Goal: Task Accomplishment & Management: Use online tool/utility

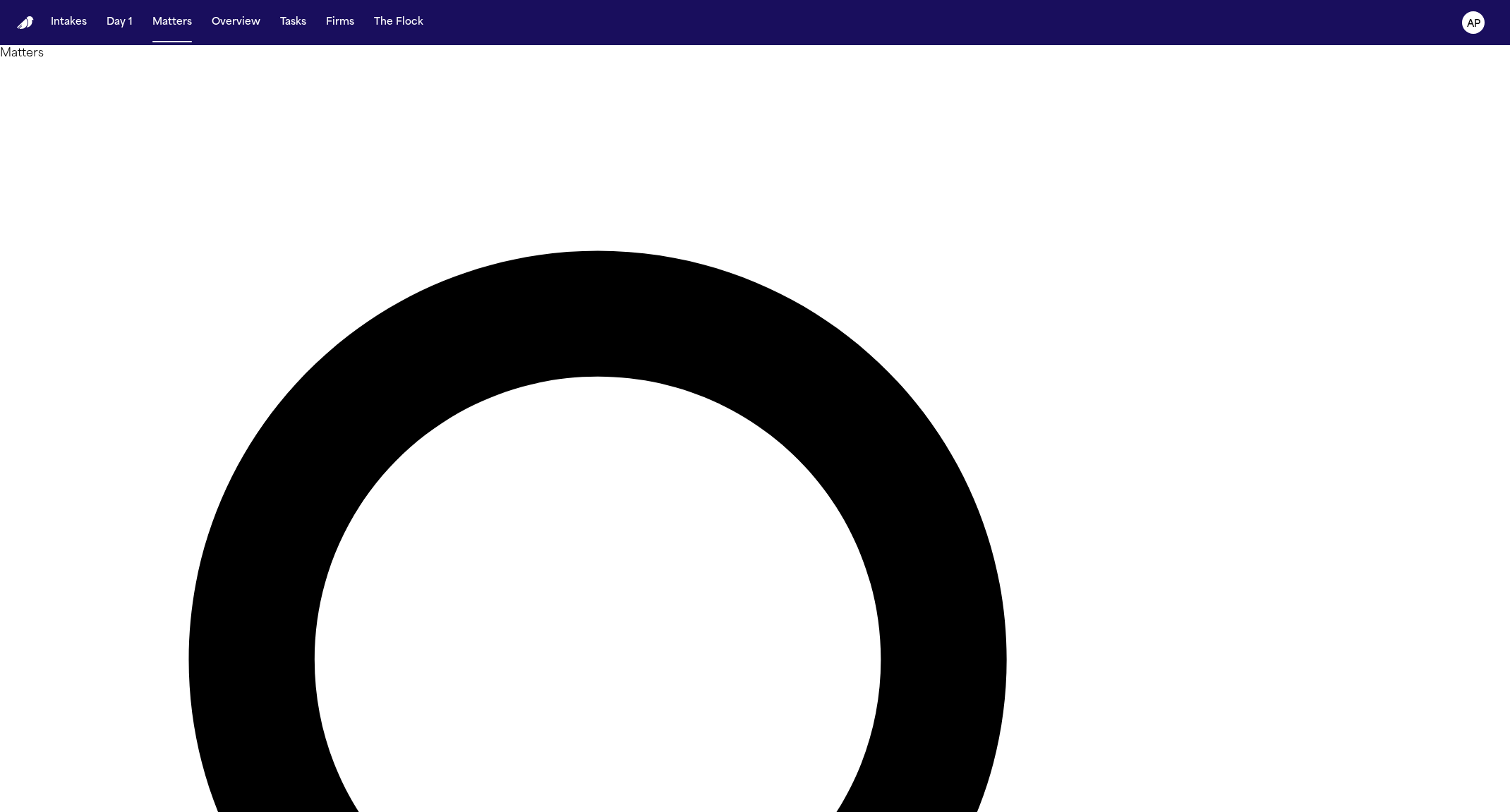
type input "********"
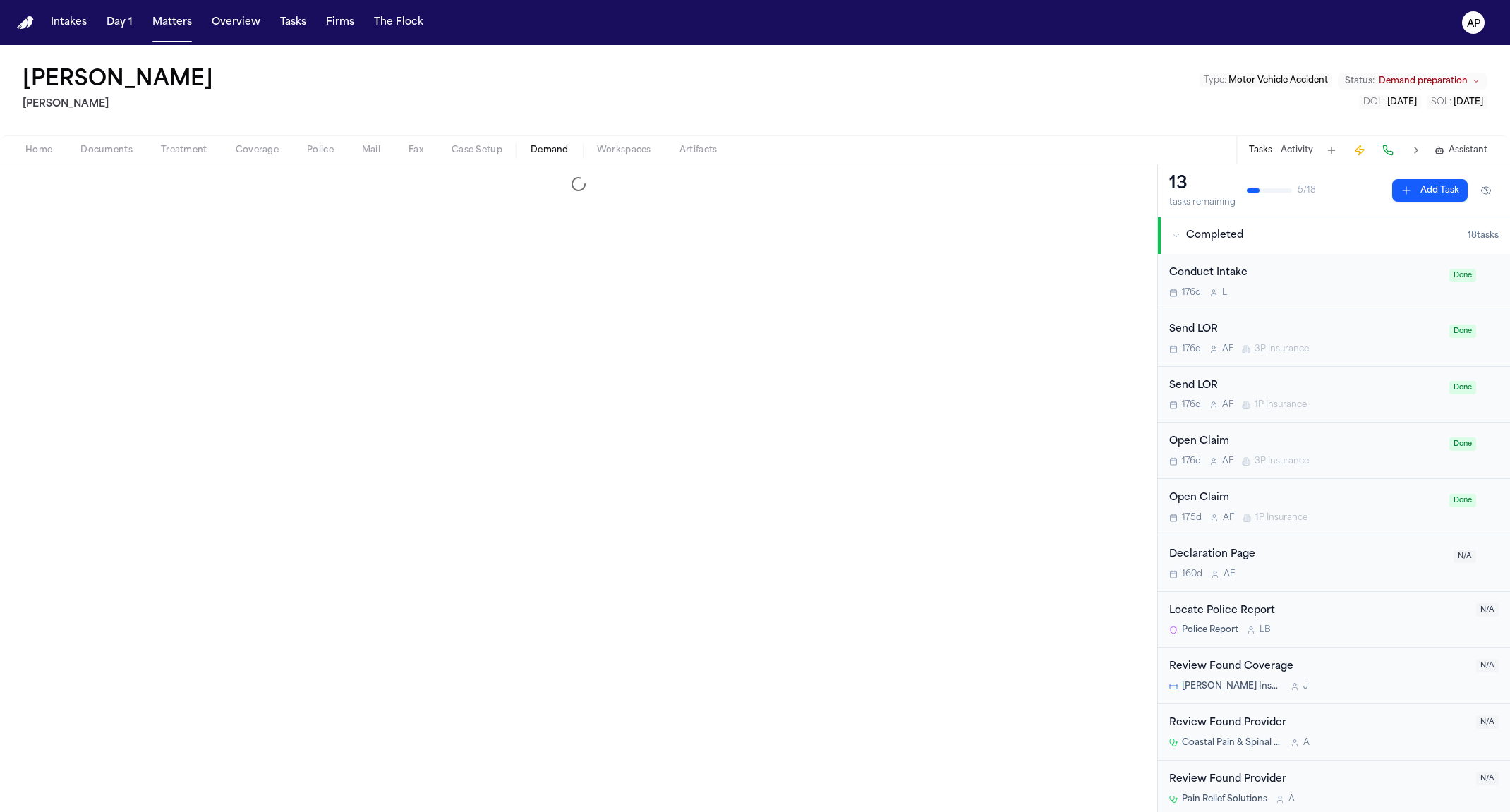
click at [550, 154] on span "Demand" at bounding box center [549, 151] width 38 height 11
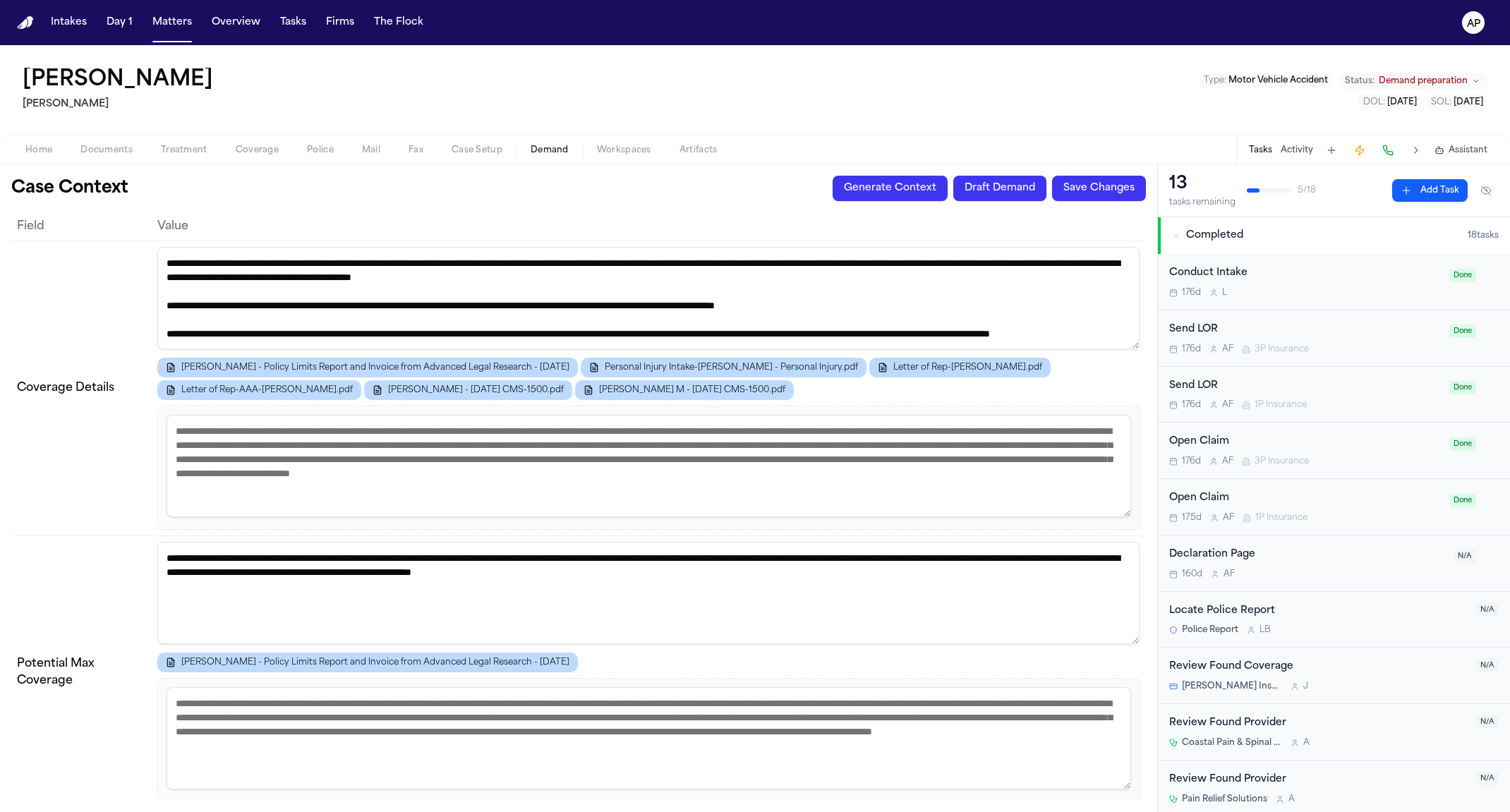
click at [1024, 195] on button "Draft Demand" at bounding box center [999, 187] width 93 height 25
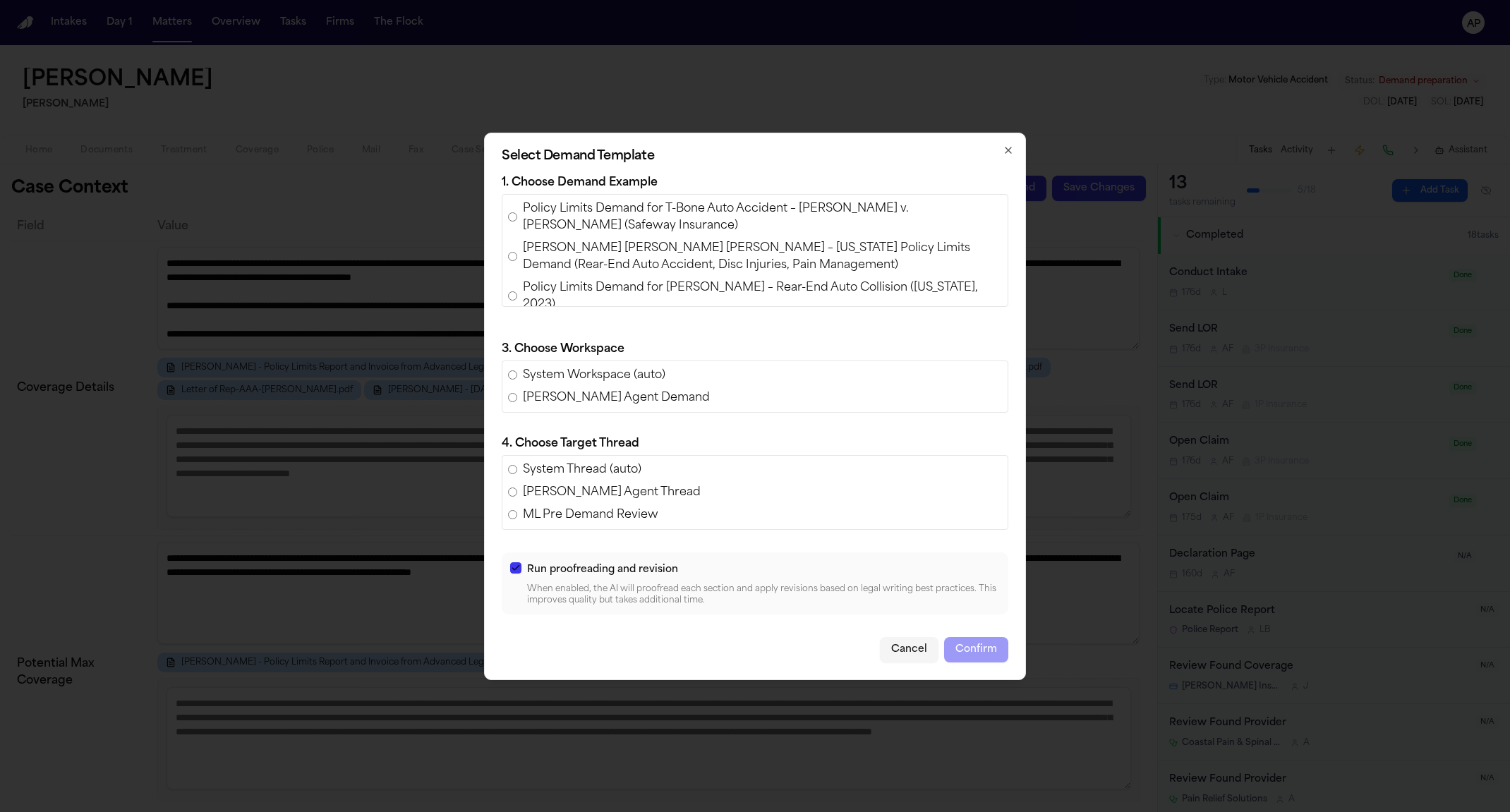
click at [592, 221] on span "Policy Limits Demand for T-Bone Auto Accident – [PERSON_NAME] v. [PERSON_NAME] …" at bounding box center [762, 218] width 479 height 34
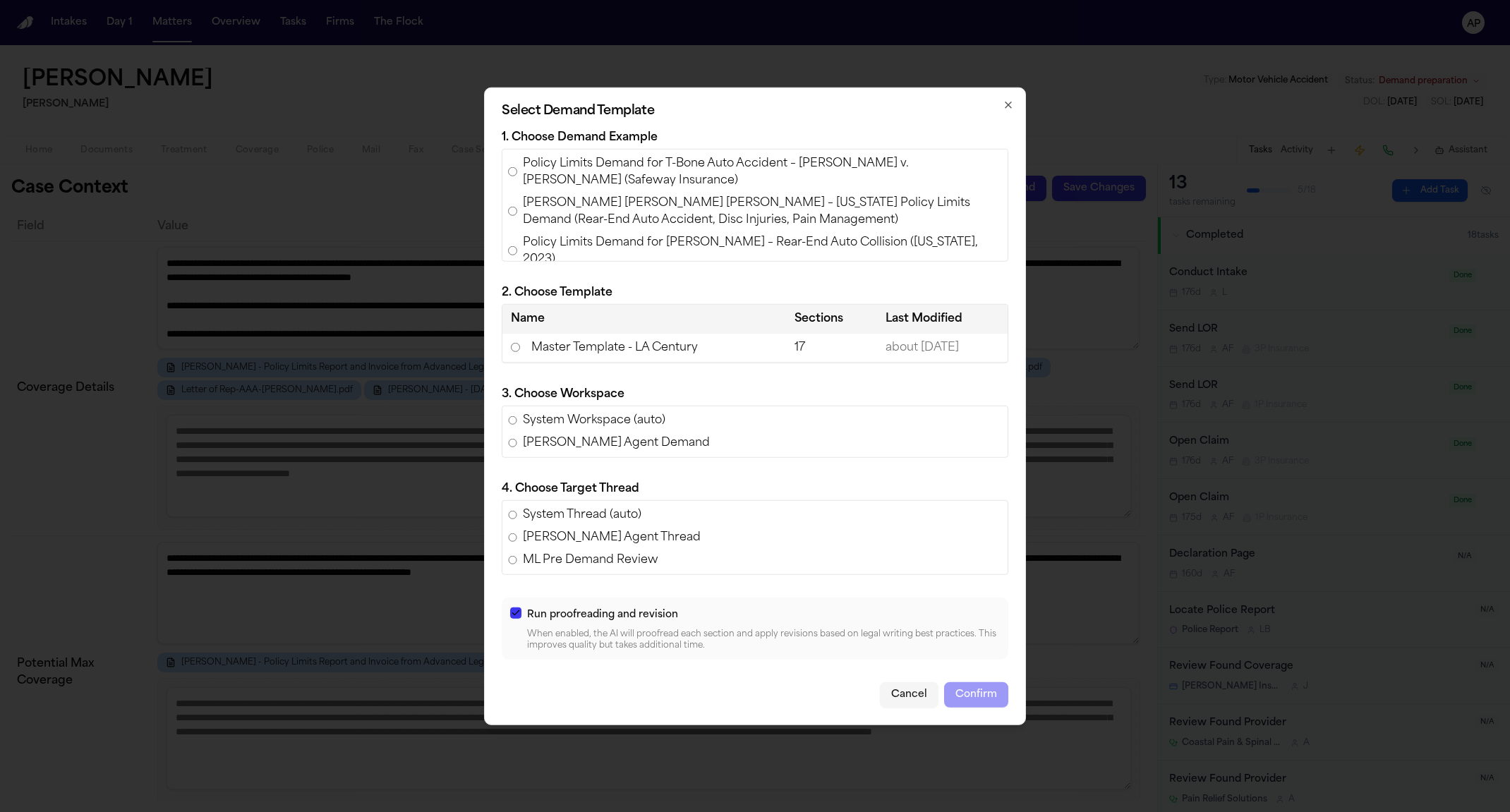
click at [625, 340] on td "Master Template - LA Century" at bounding box center [643, 347] width 284 height 29
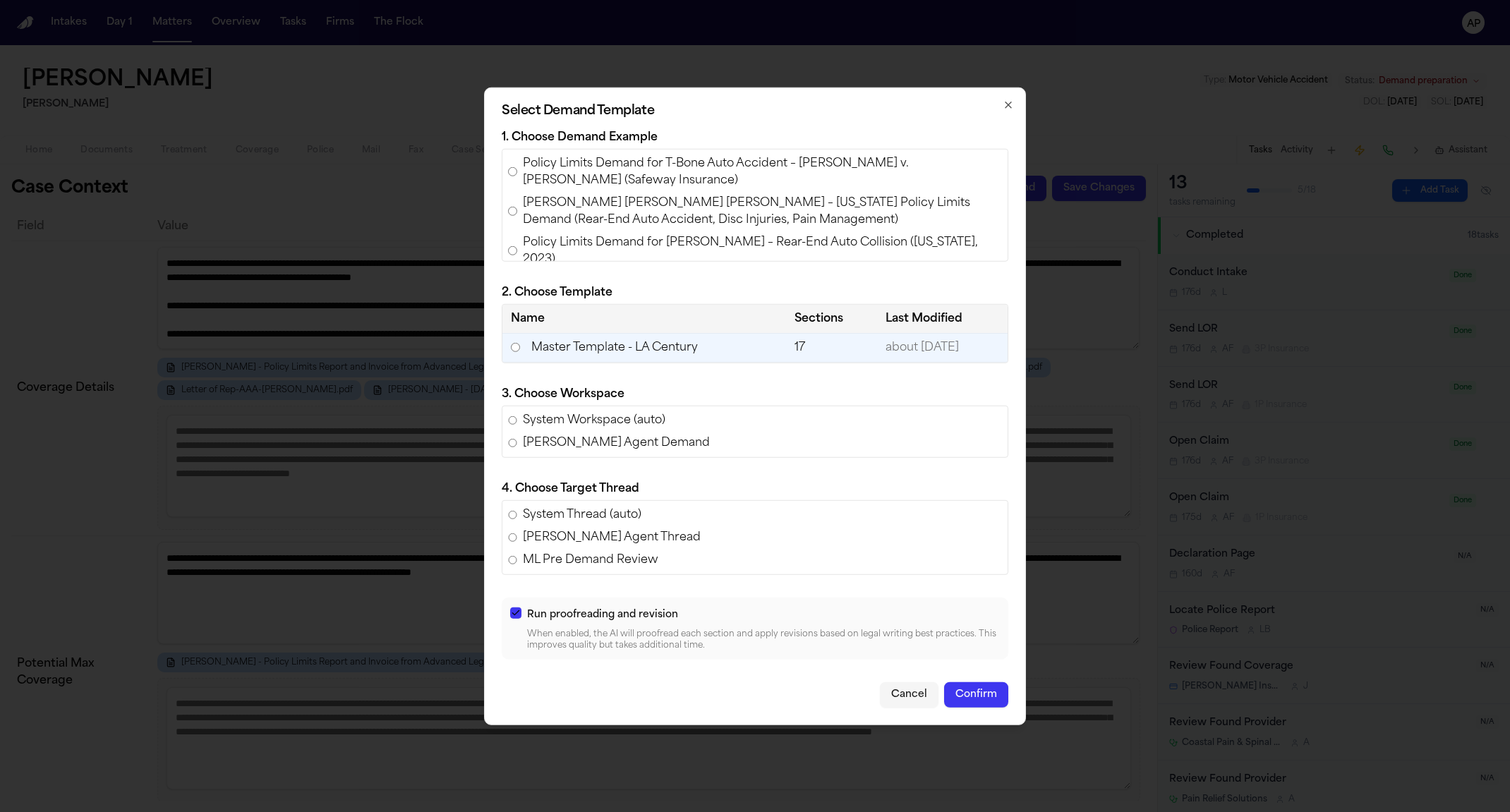
click at [965, 690] on button "Confirm" at bounding box center [976, 694] width 64 height 25
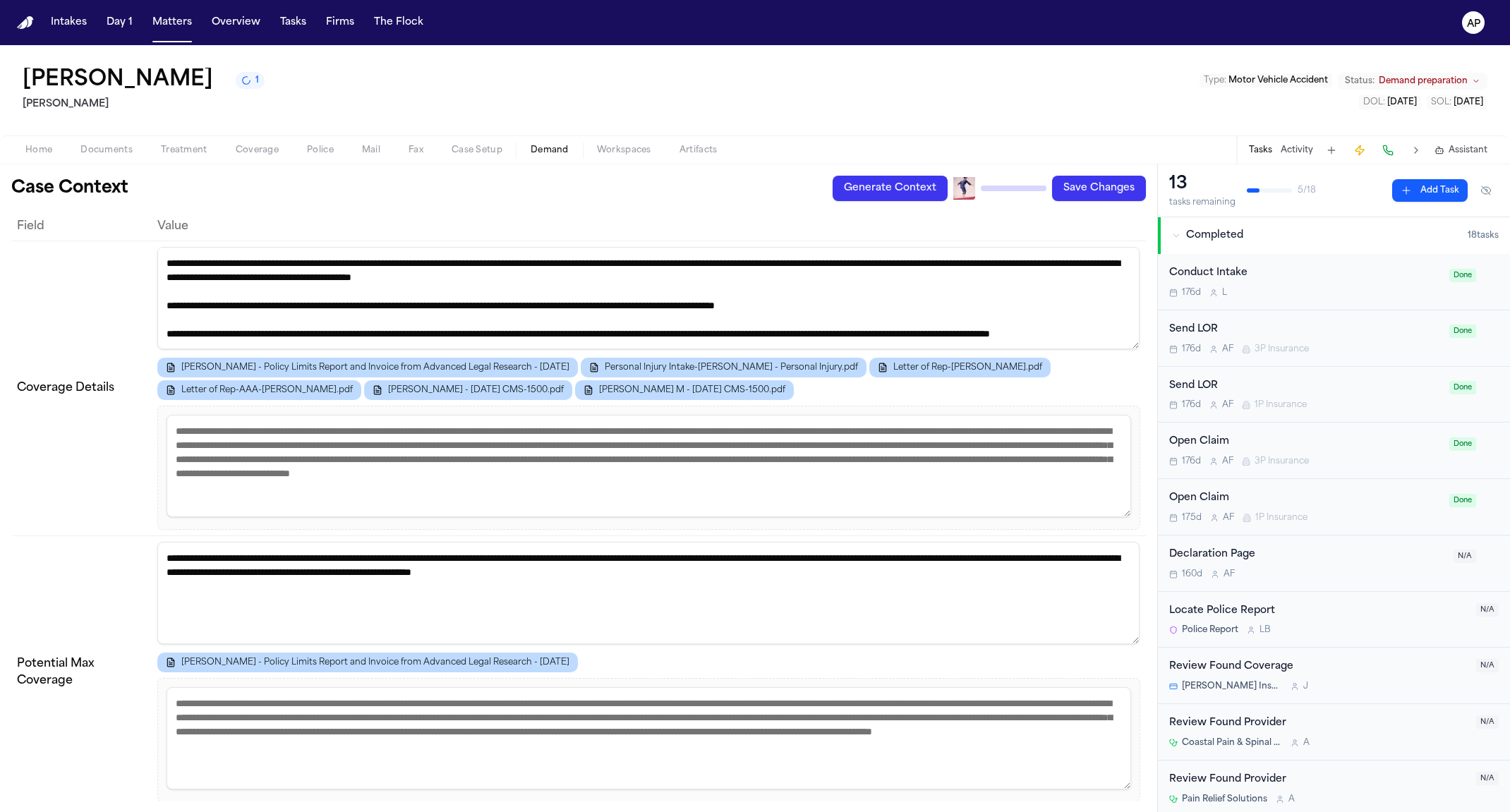
click at [602, 164] on div "Home Documents Treatment Coverage Police Mail Fax Case Setup Demand Workspaces …" at bounding box center [755, 150] width 1510 height 28
click at [603, 161] on div "Home Documents Treatment Coverage Police Mail Fax Case Setup Demand Workspaces …" at bounding box center [755, 150] width 1510 height 28
click at [605, 159] on div "Home Documents Treatment Coverage Police Mail Fax Case Setup Demand Workspaces …" at bounding box center [755, 150] width 1510 height 28
click at [608, 158] on div "Home Documents Treatment Coverage Police Mail Fax Case Setup Demand Workspaces …" at bounding box center [755, 150] width 1510 height 28
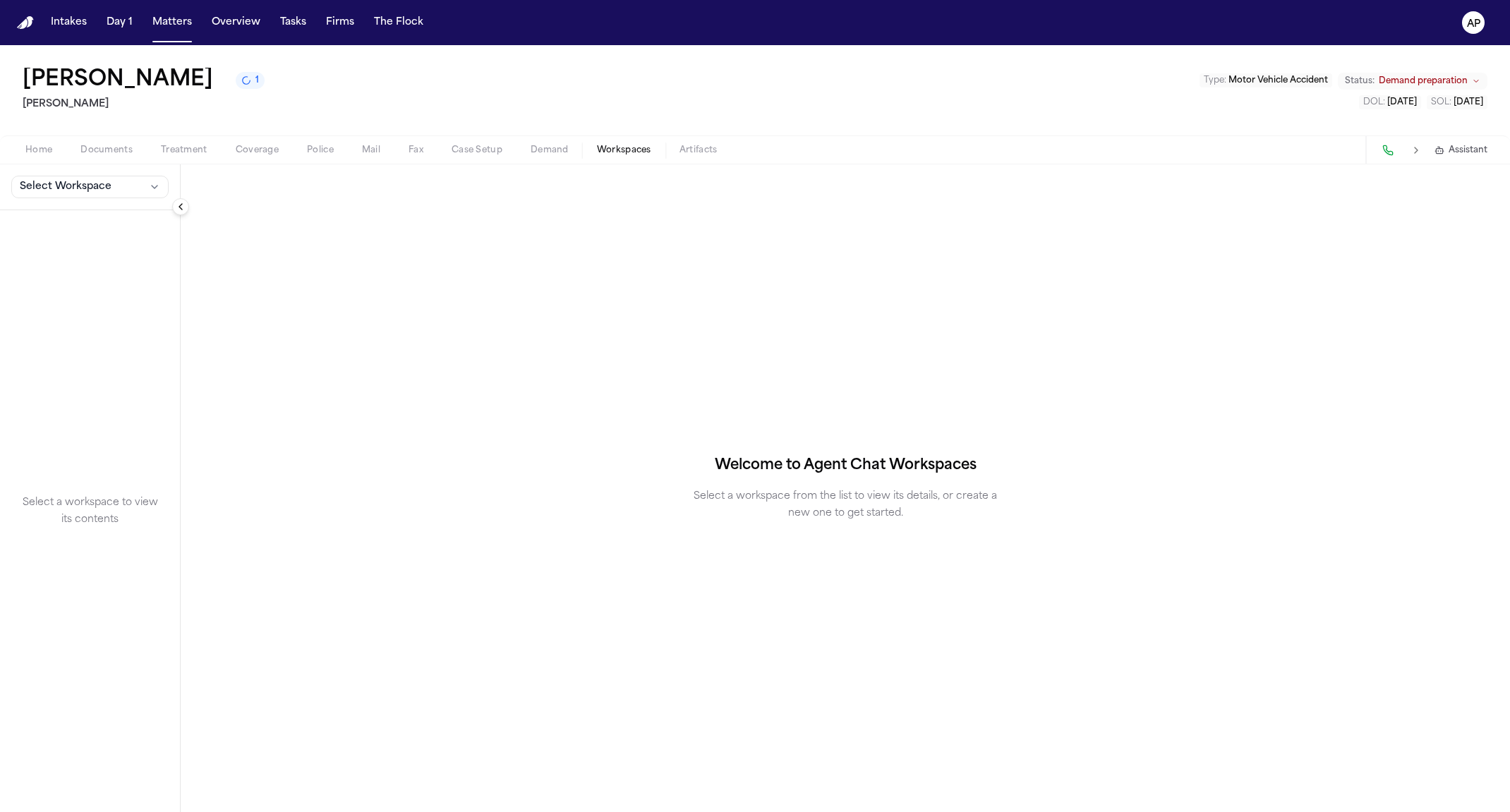
click at [609, 150] on span "Workspaces" at bounding box center [625, 151] width 55 height 11
click at [100, 192] on span "Select Workspace" at bounding box center [65, 187] width 91 height 14
click at [98, 218] on span "[PERSON_NAME] Agent Demand" at bounding box center [99, 218] width 164 height 14
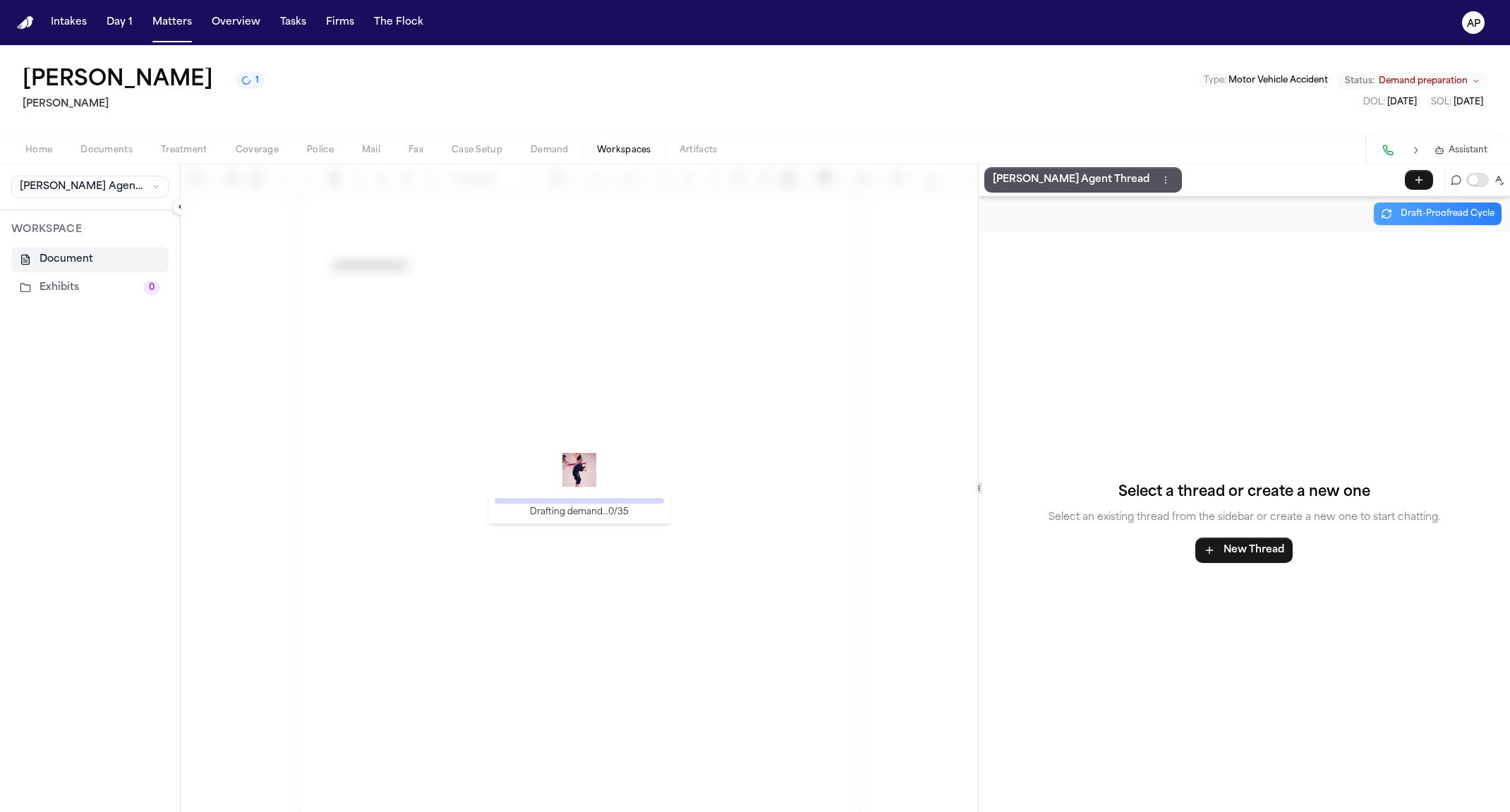
click at [1464, 151] on span "Assistant" at bounding box center [1467, 151] width 39 height 11
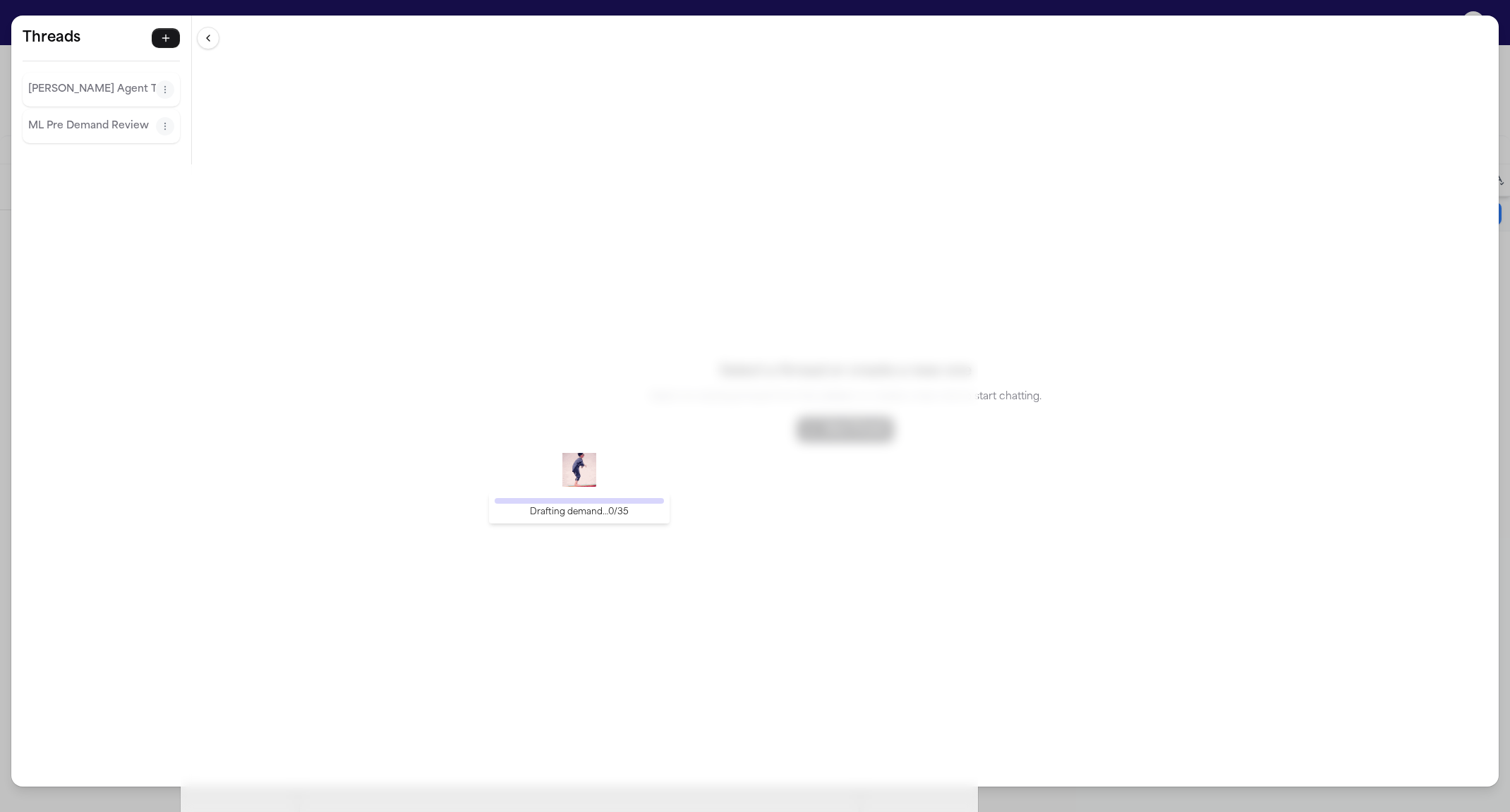
click at [110, 90] on p "[PERSON_NAME] Agent Thread" at bounding box center [92, 89] width 128 height 17
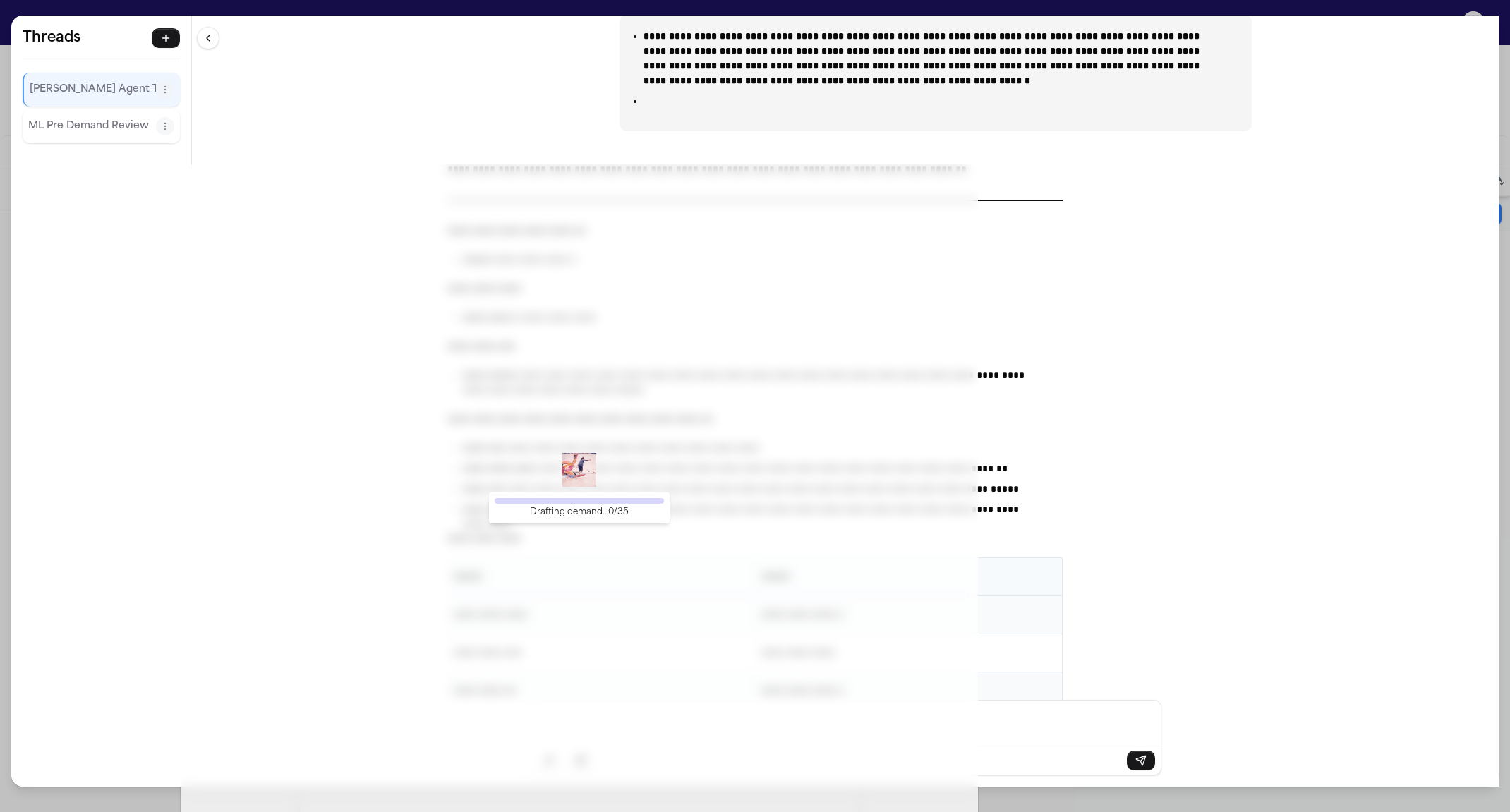
scroll to position [18024, 0]
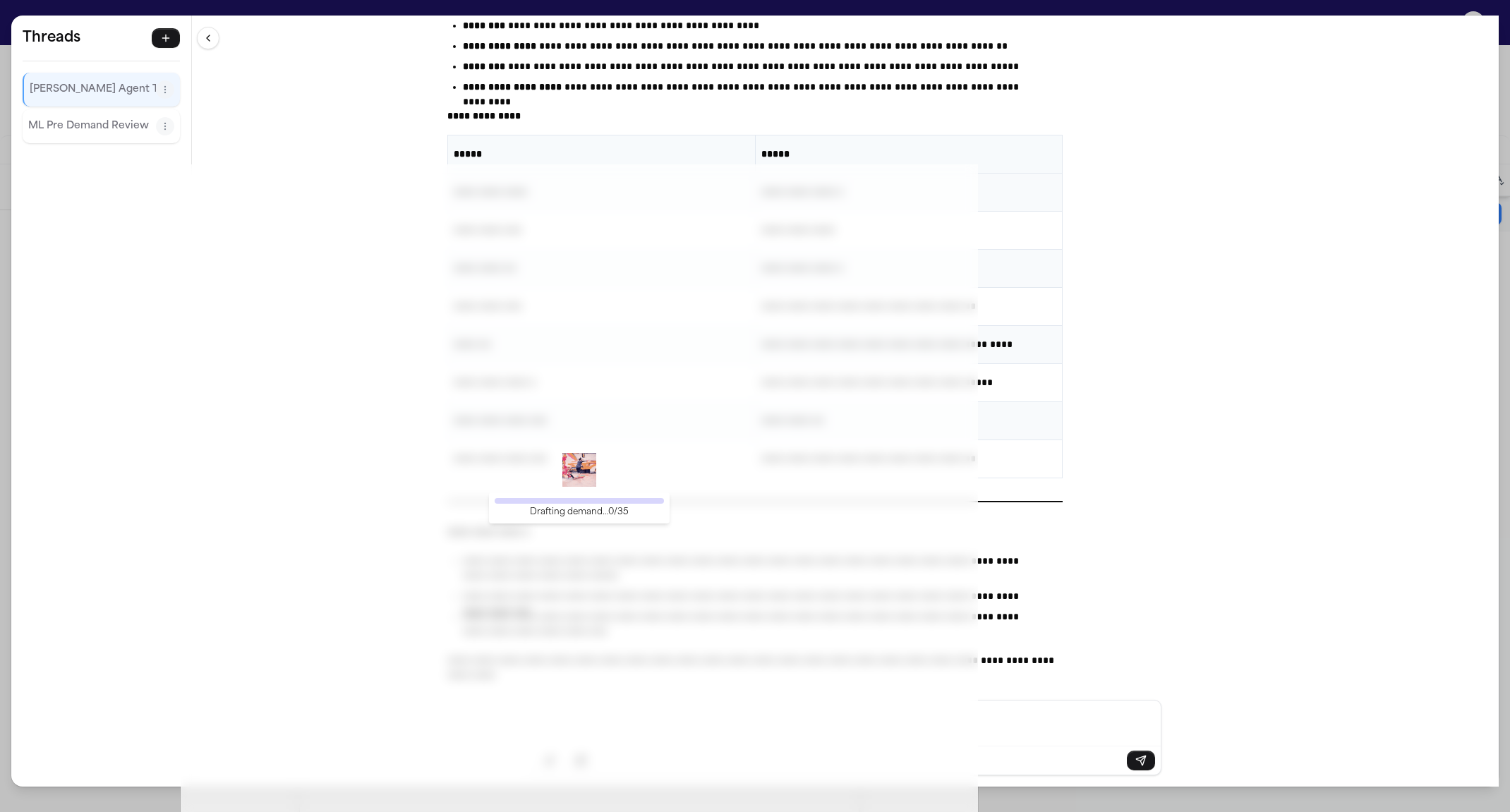
click at [1004, 6] on div "**********" at bounding box center [755, 406] width 1510 height 812
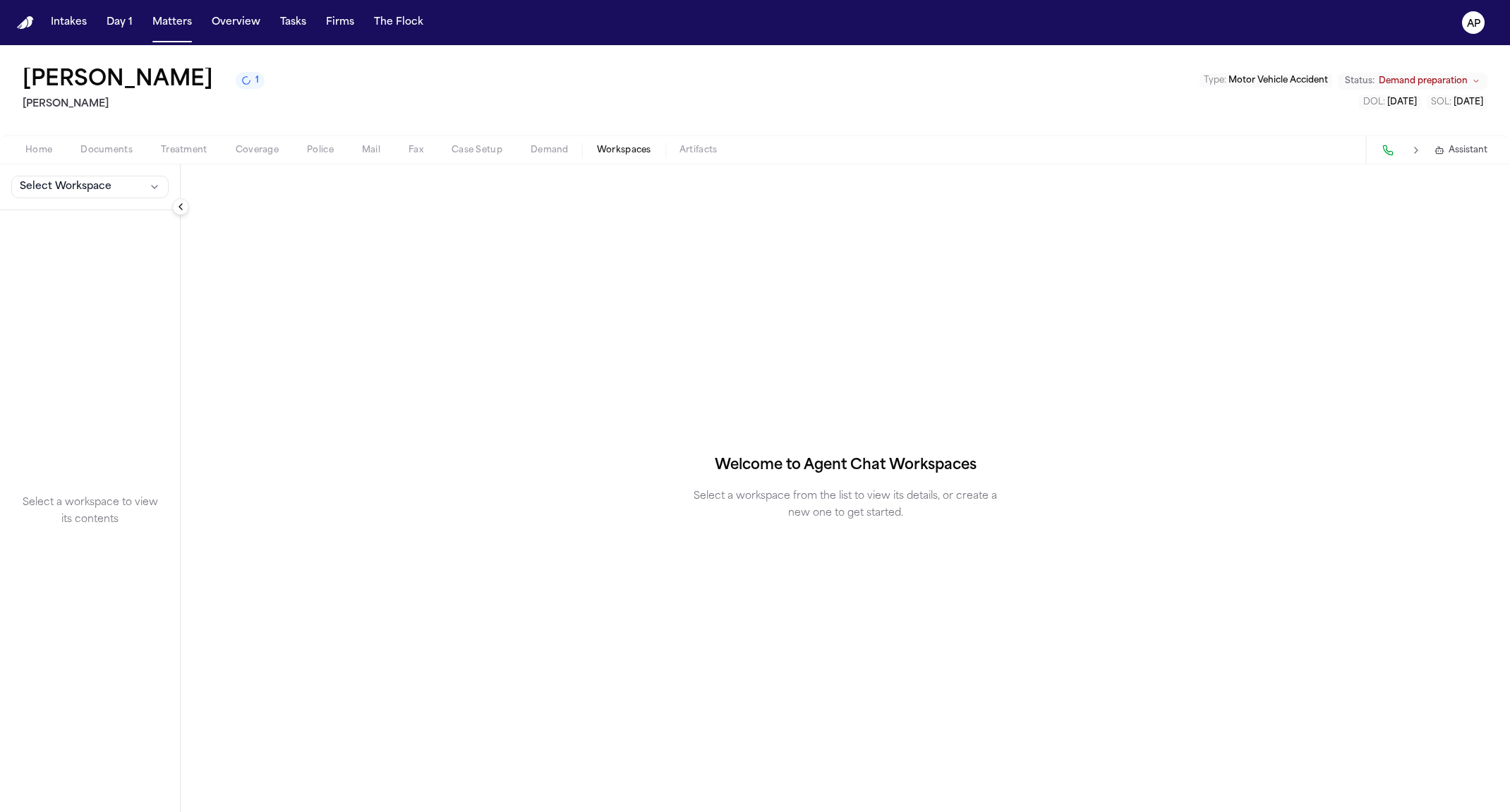
click at [119, 171] on div "Select Workspace" at bounding box center [89, 187] width 180 height 46
click at [119, 186] on button "Select Workspace" at bounding box center [89, 187] width 157 height 23
click at [117, 210] on button "[PERSON_NAME] Agent Demand" at bounding box center [110, 218] width 203 height 23
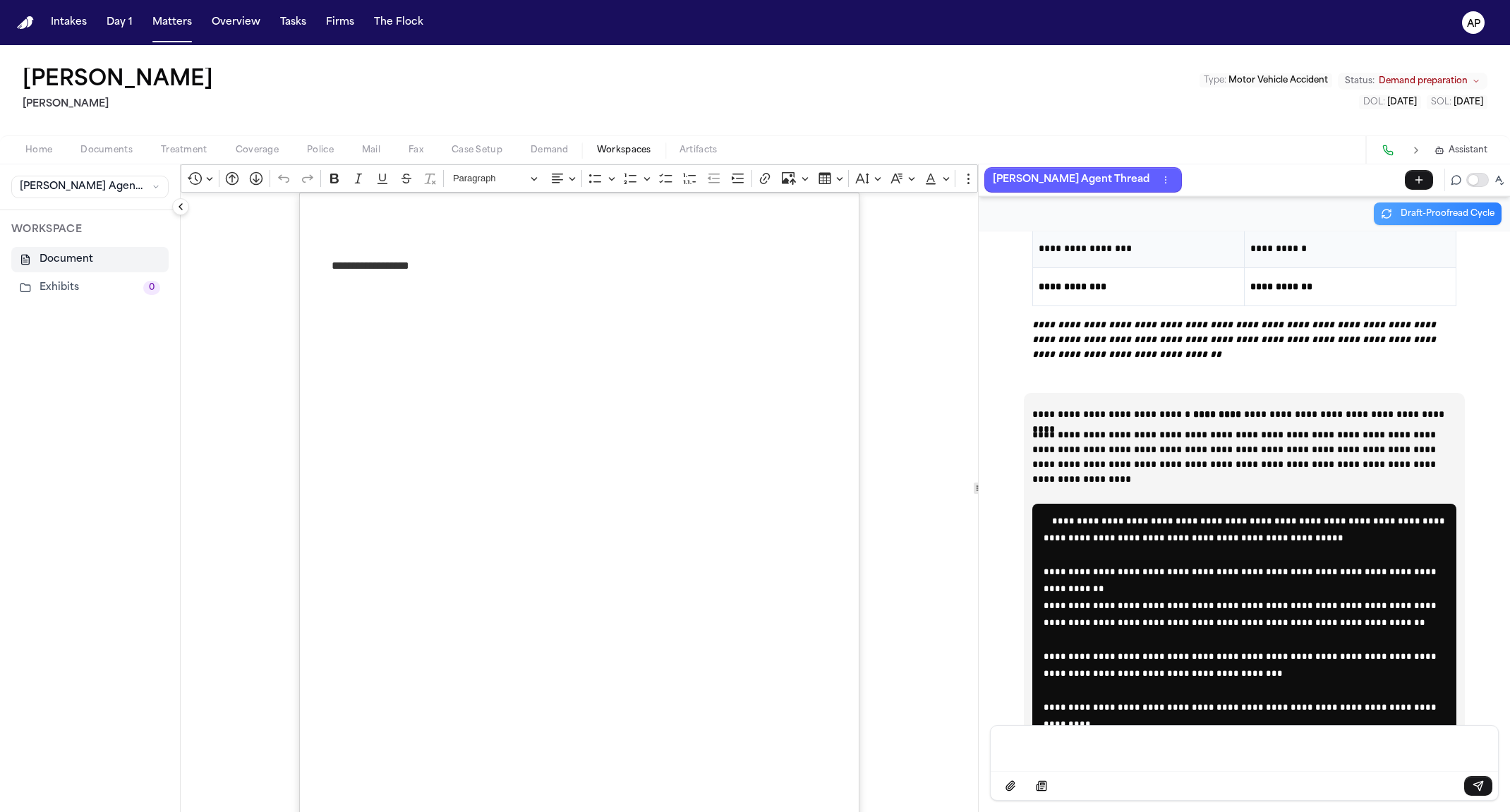
scroll to position [17319, 0]
